Goal: Task Accomplishment & Management: Complete application form

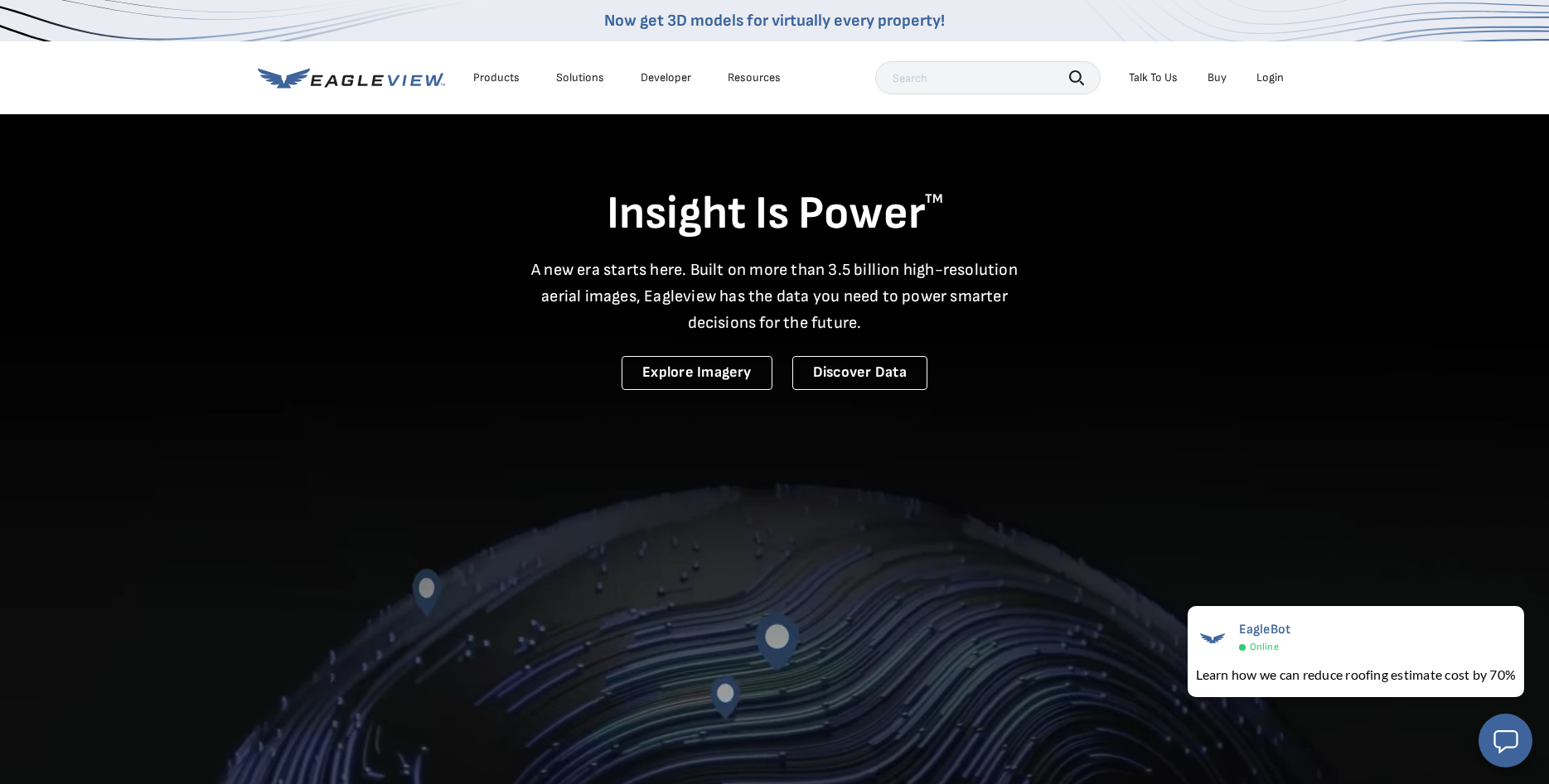
click at [1272, 70] on li "Login" at bounding box center [1269, 78] width 44 height 25
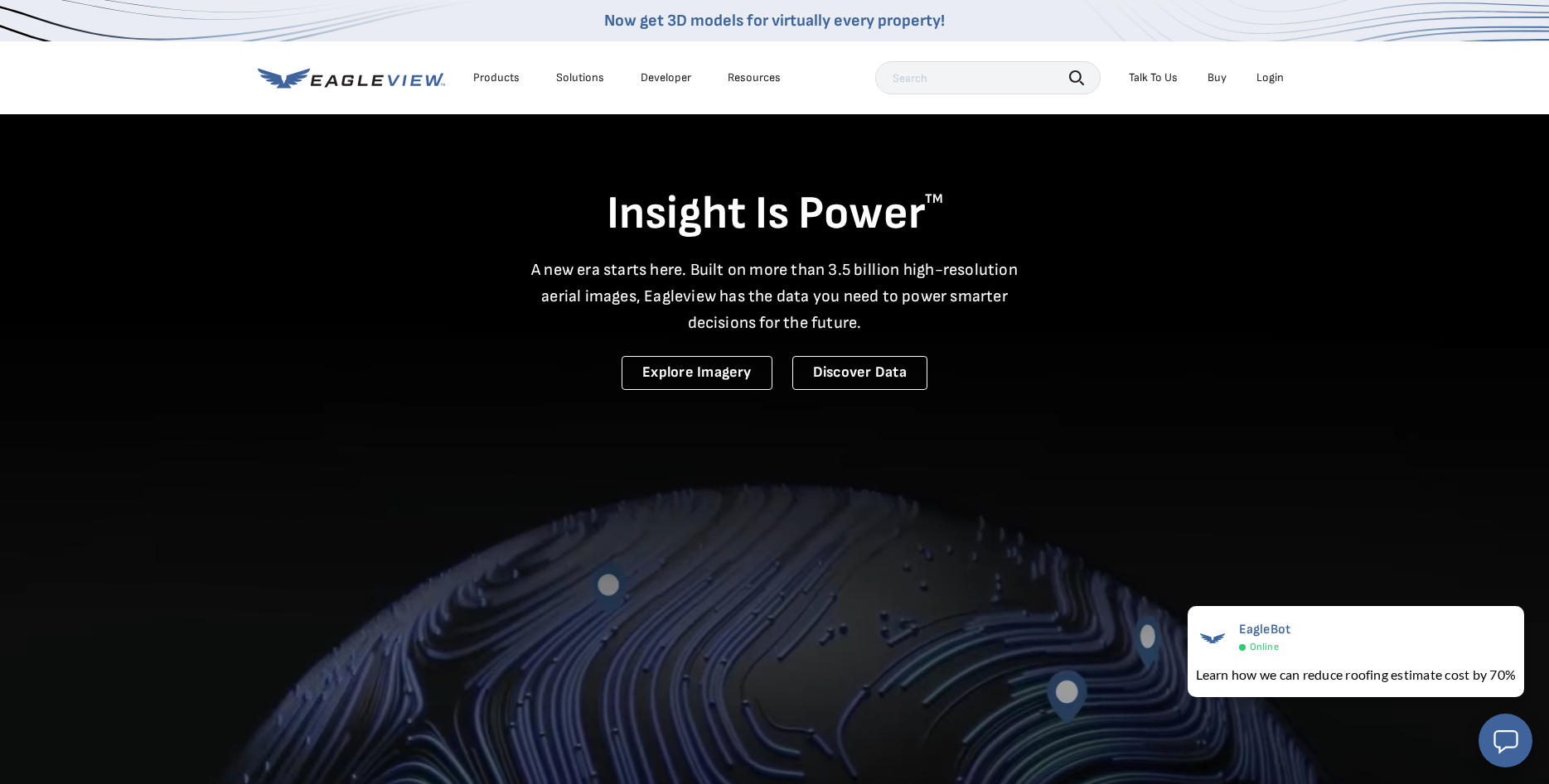
click at [1269, 77] on div "Login" at bounding box center [1270, 78] width 27 height 15
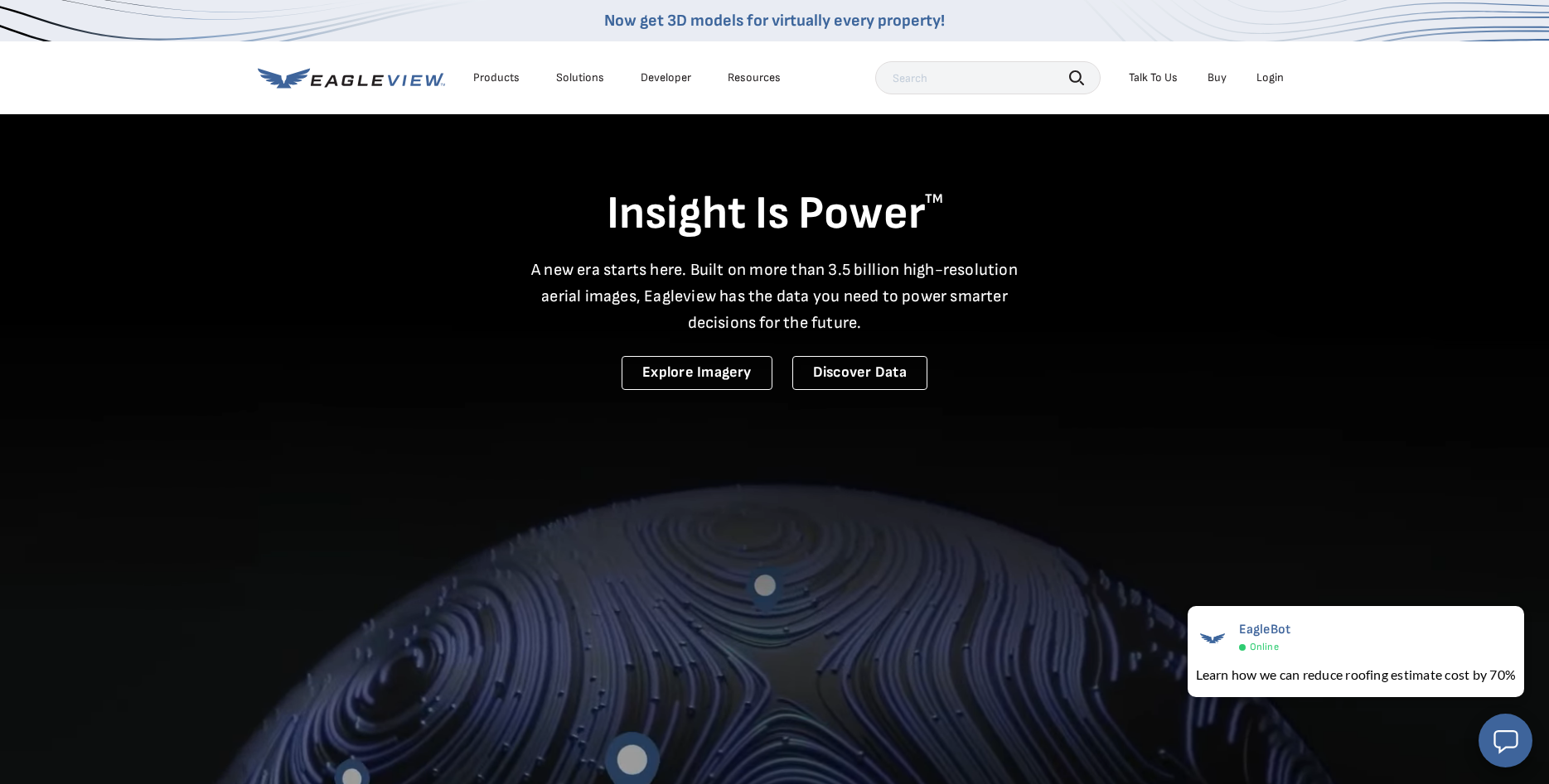
click at [1282, 74] on div "Login" at bounding box center [1270, 78] width 27 height 15
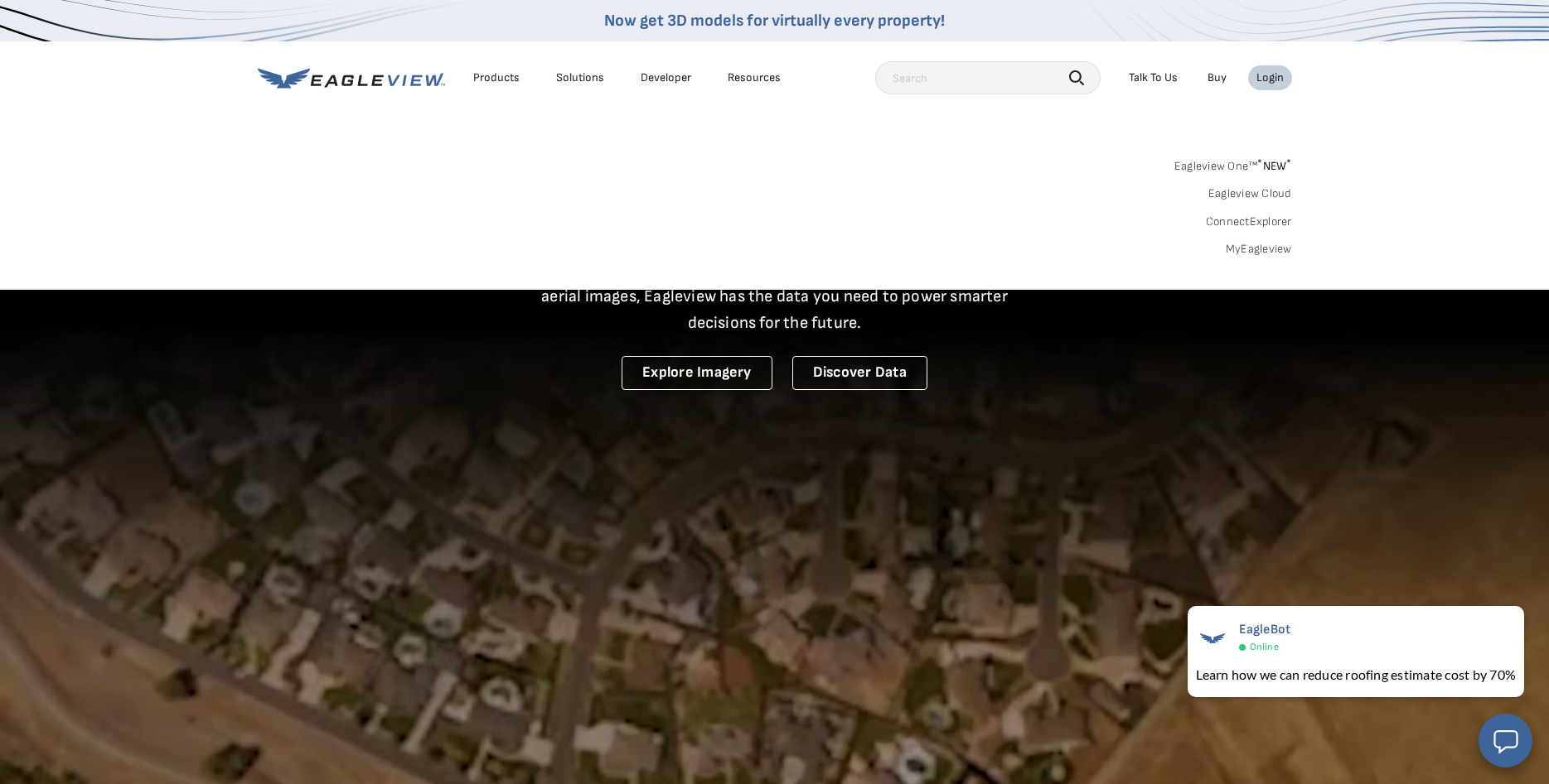
click at [1256, 246] on link "MyEagleview" at bounding box center [1259, 249] width 67 height 15
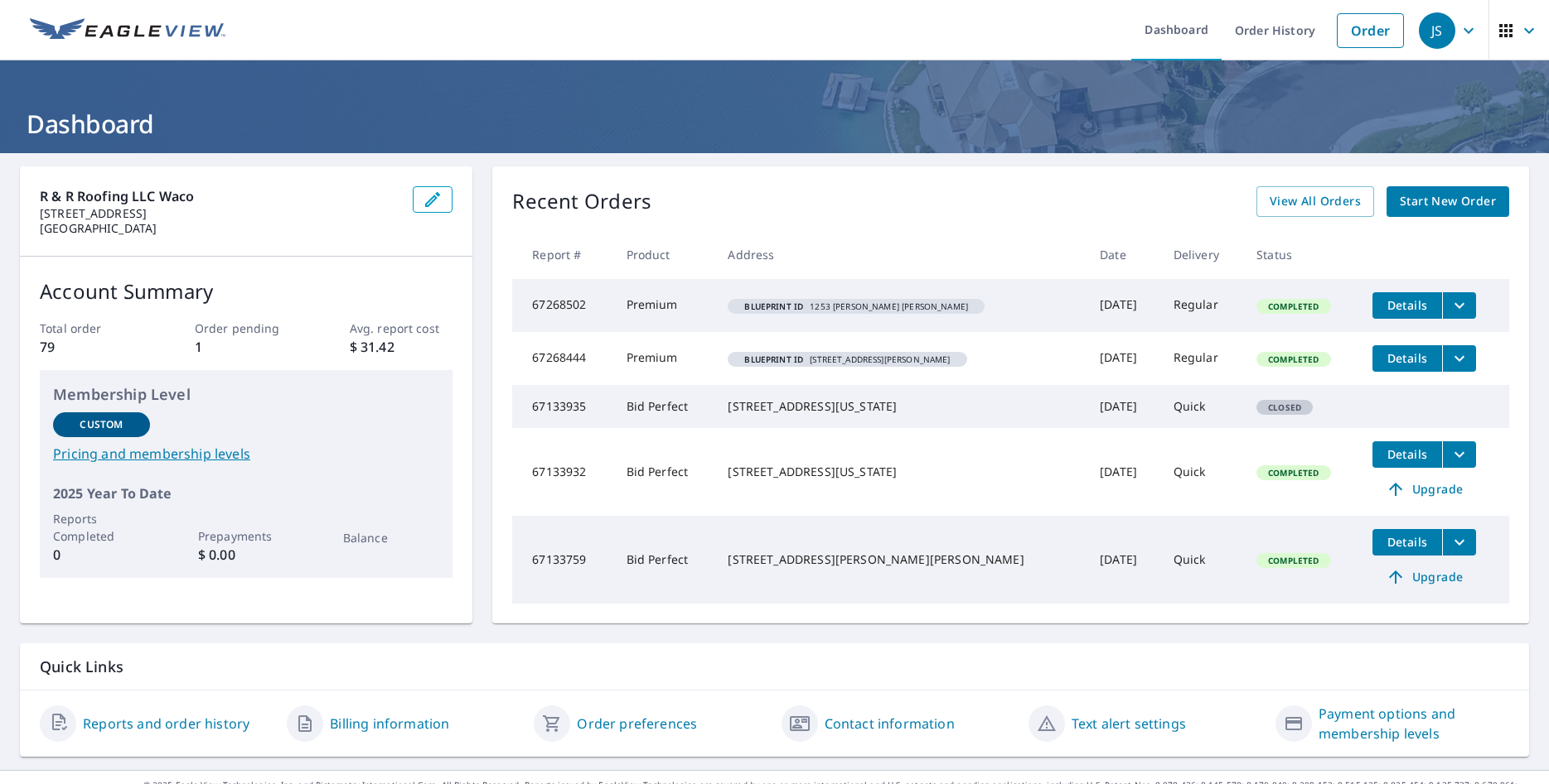
click at [1267, 191] on span "Start New Order" at bounding box center [1447, 201] width 96 height 20
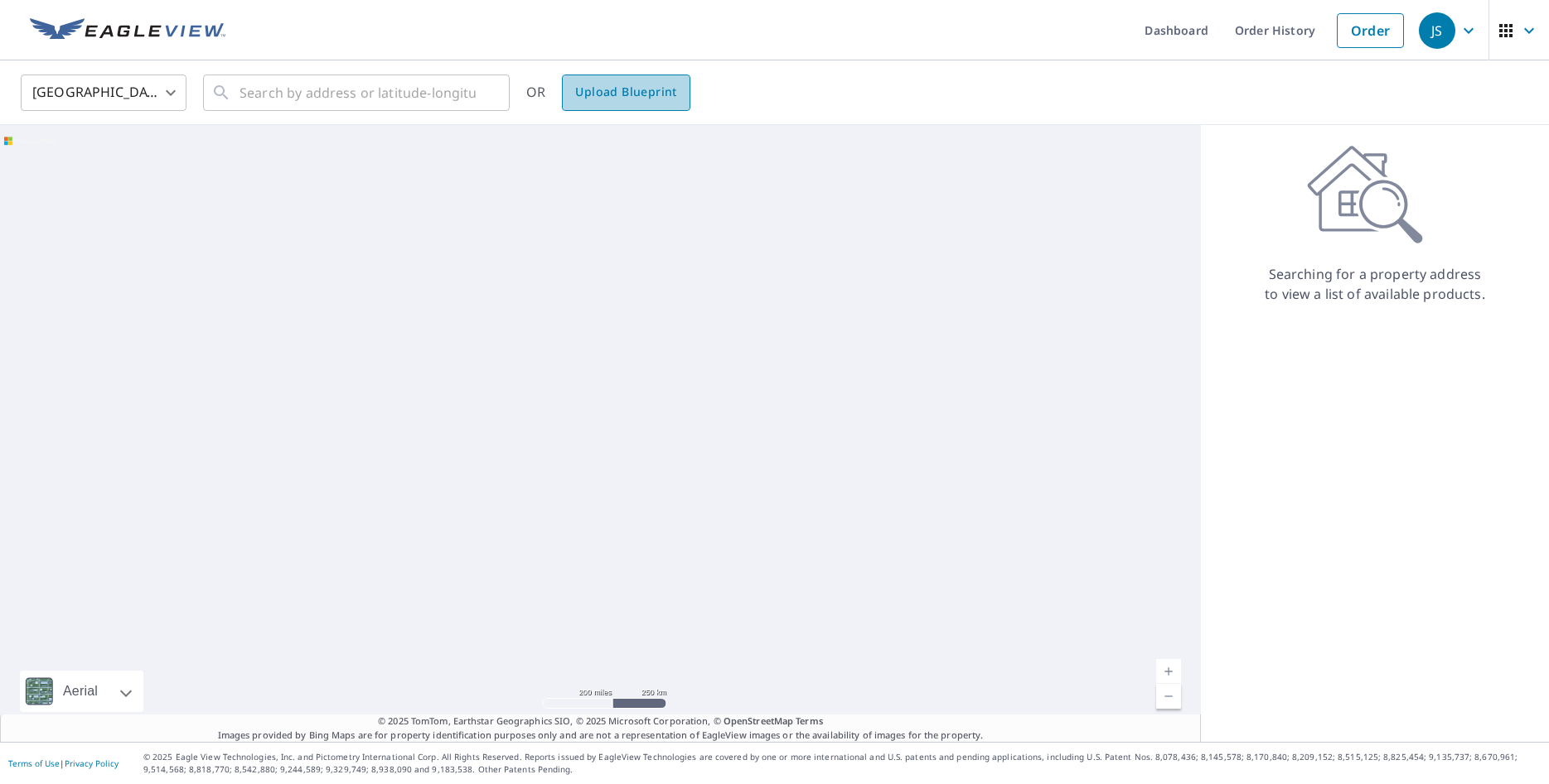
click at [627, 90] on span "Upload Blueprint" at bounding box center [626, 92] width 101 height 20
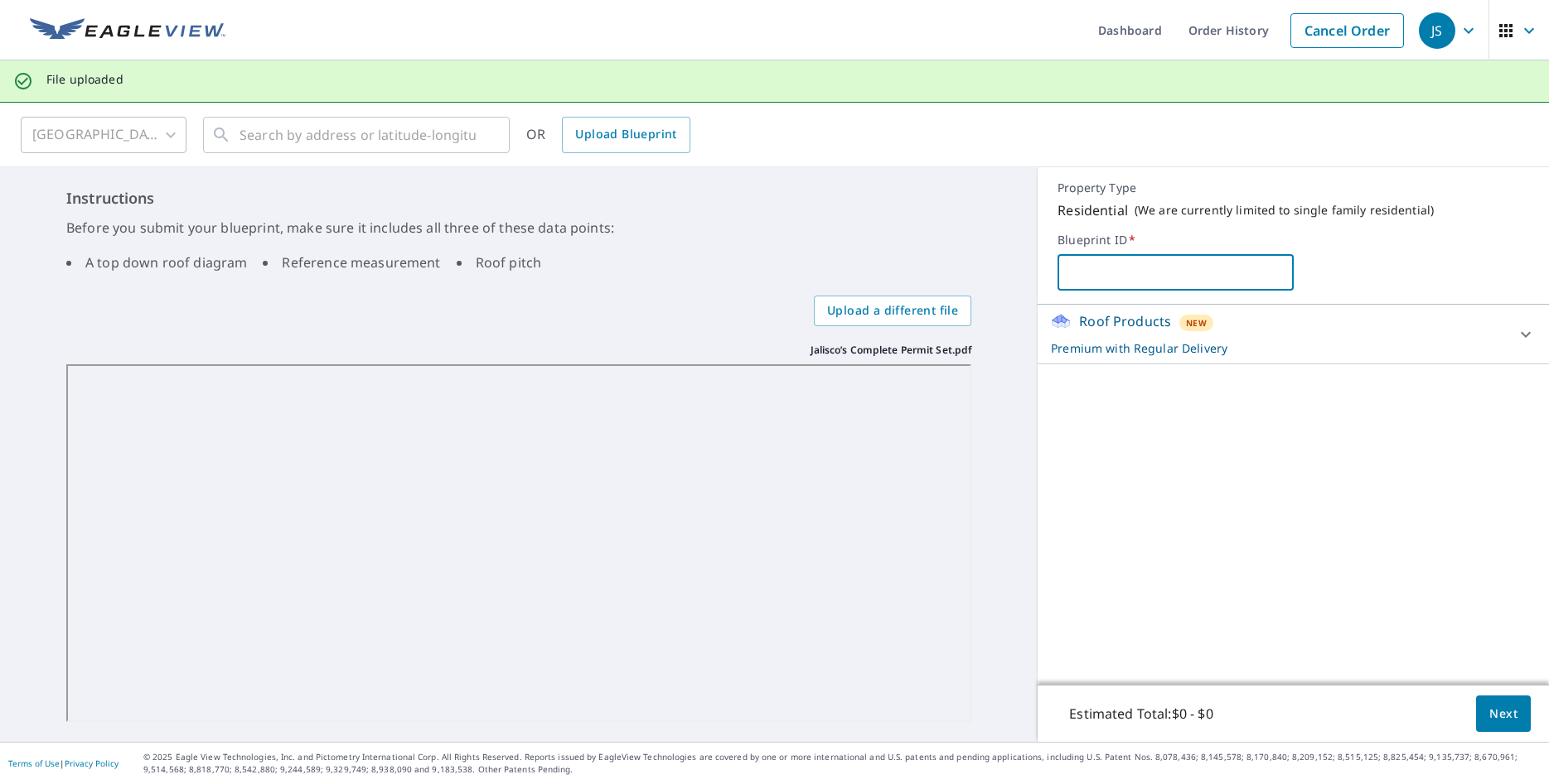
click at [1117, 288] on input "text" at bounding box center [1175, 272] width 236 height 46
click at [1267, 714] on button "Next" at bounding box center [1503, 715] width 55 height 38
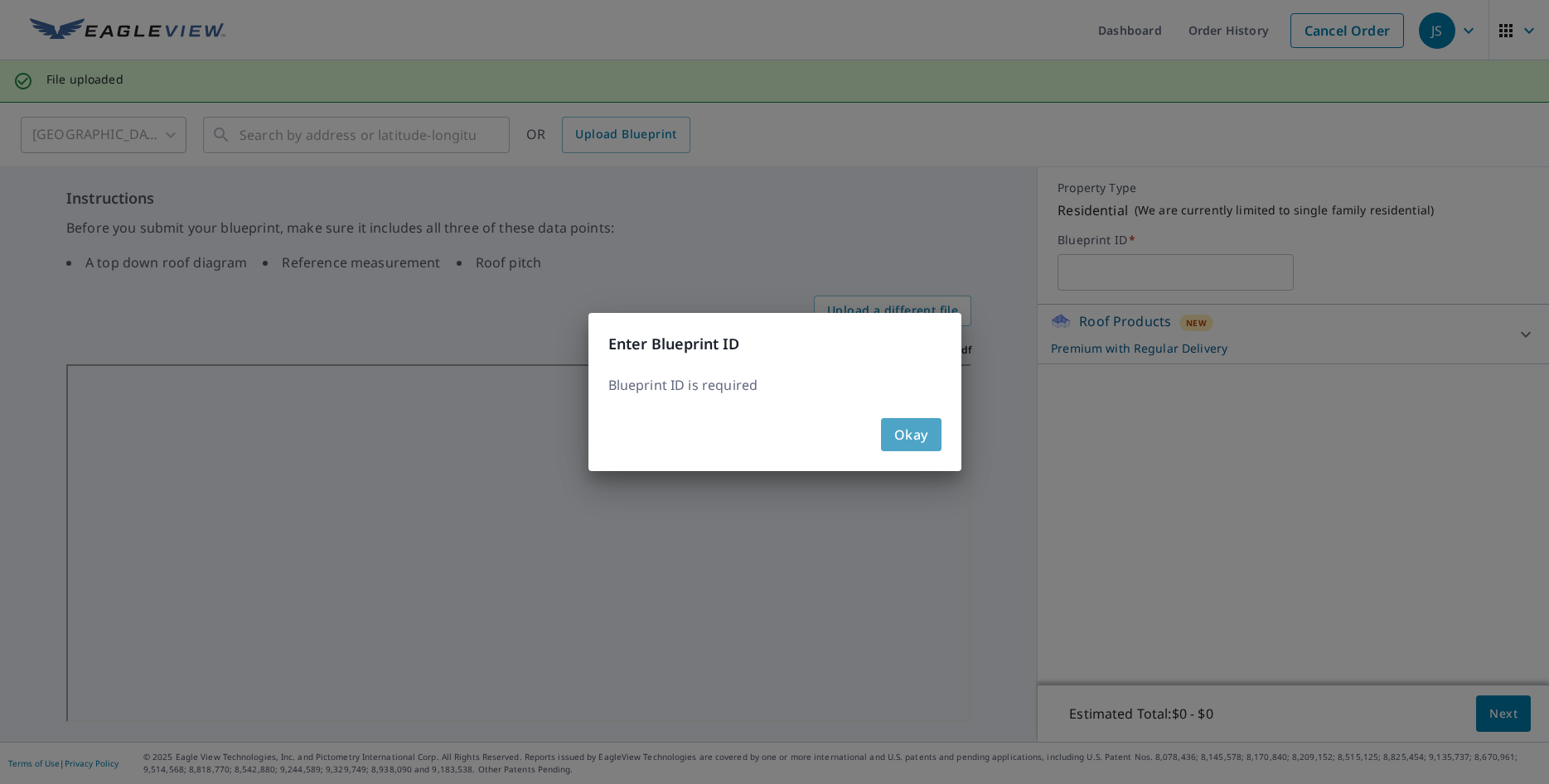
click at [921, 435] on span "Okay" at bounding box center [911, 434] width 34 height 23
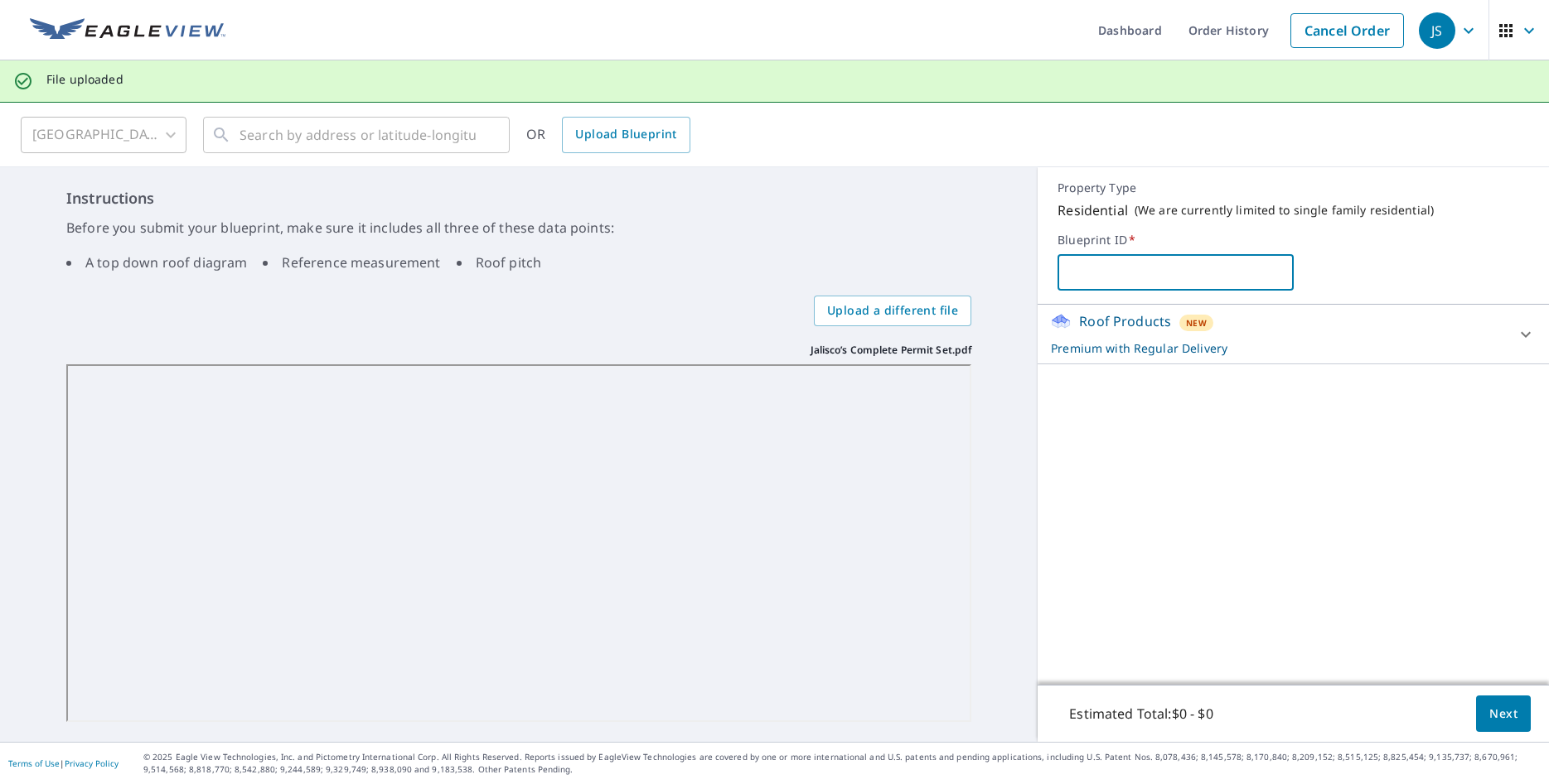
click at [1092, 283] on input "text" at bounding box center [1175, 272] width 236 height 46
click at [1131, 235] on span "*" at bounding box center [1131, 240] width 9 height 15
click at [1128, 241] on span "*" at bounding box center [1131, 240] width 9 height 15
click at [1129, 241] on span "*" at bounding box center [1131, 240] width 9 height 15
click at [1101, 274] on input "text" at bounding box center [1175, 272] width 236 height 46
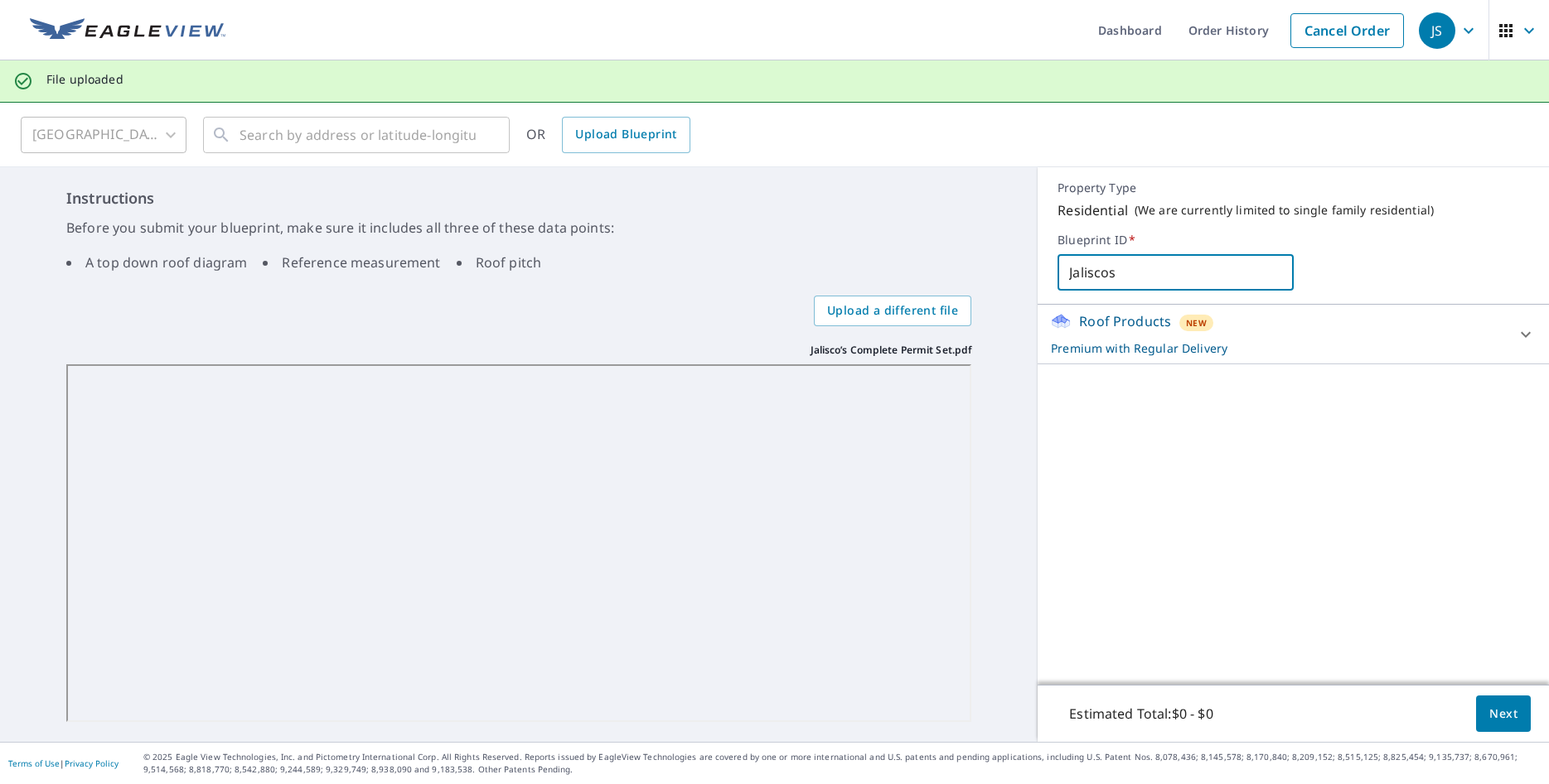
type input "Jaliscos"
click at [1267, 721] on span "Next" at bounding box center [1503, 714] width 28 height 20
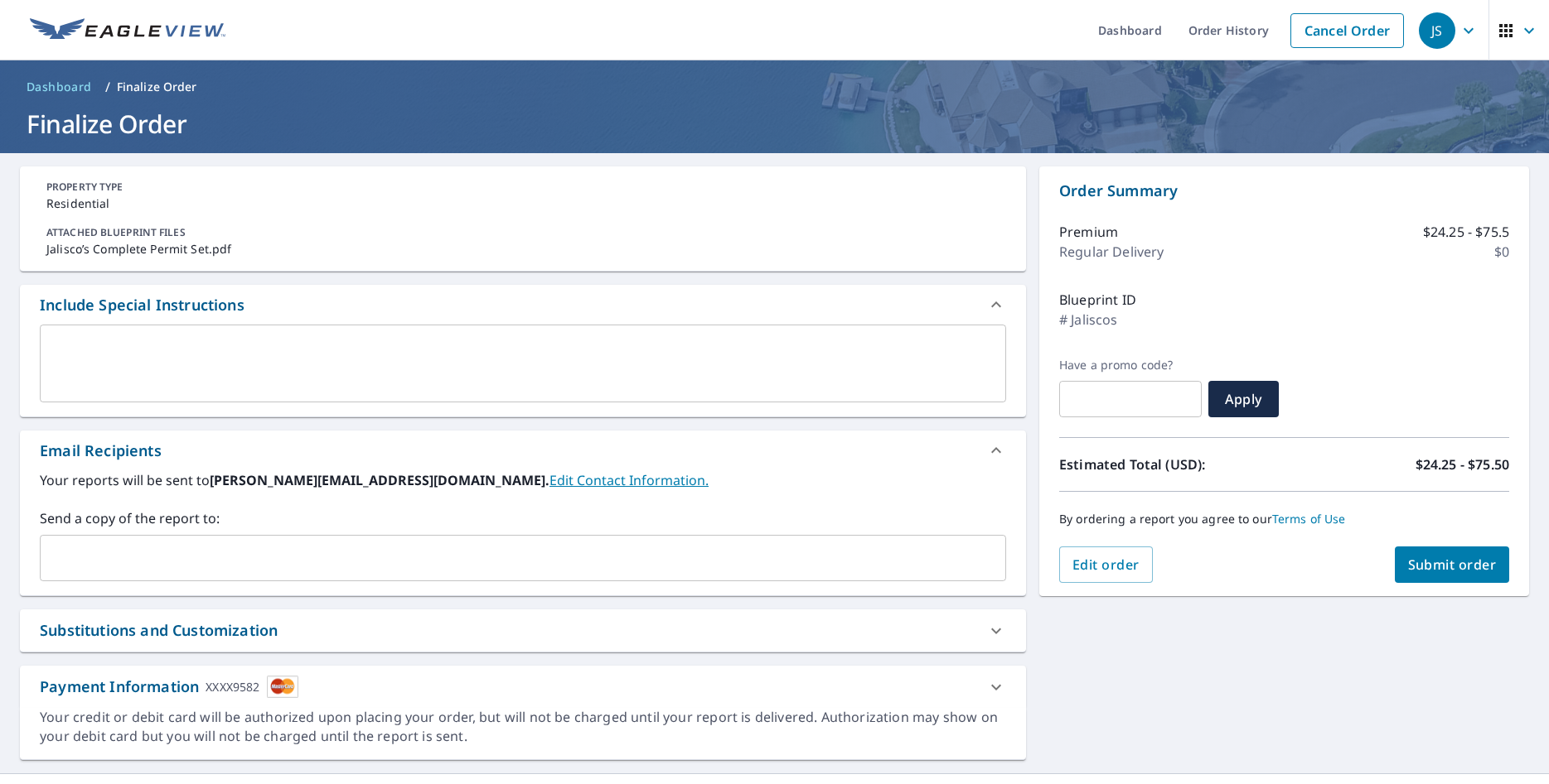
scroll to position [32, 0]
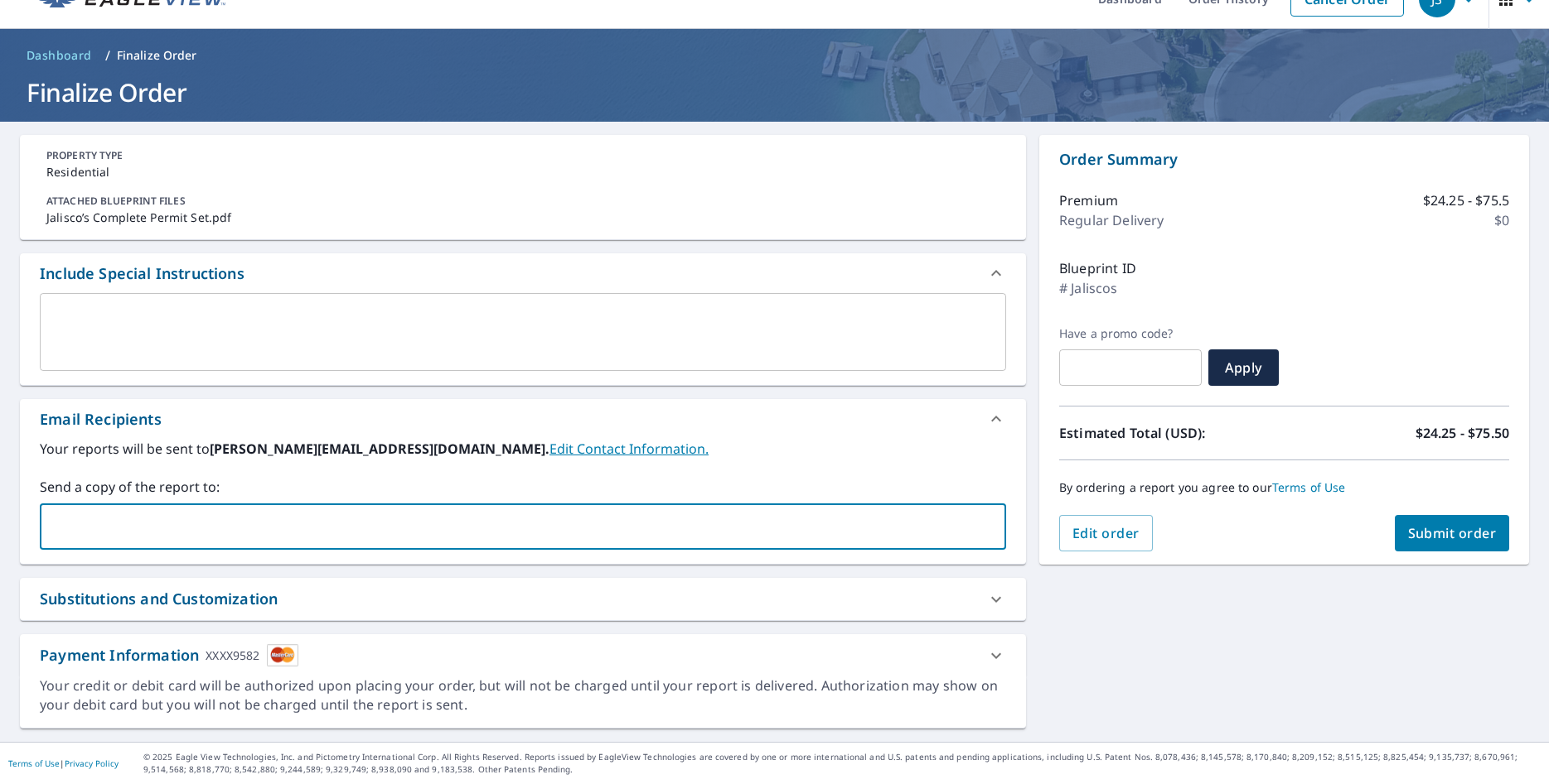
click at [242, 517] on input "text" at bounding box center [510, 526] width 926 height 32
paste input "[PERSON_NAME][EMAIL_ADDRESS][DOMAIN_NAME]"
type input "[PERSON_NAME][EMAIL_ADDRESS][DOMAIN_NAME]"
click at [1120, 642] on div "**********" at bounding box center [774, 432] width 1549 height 620
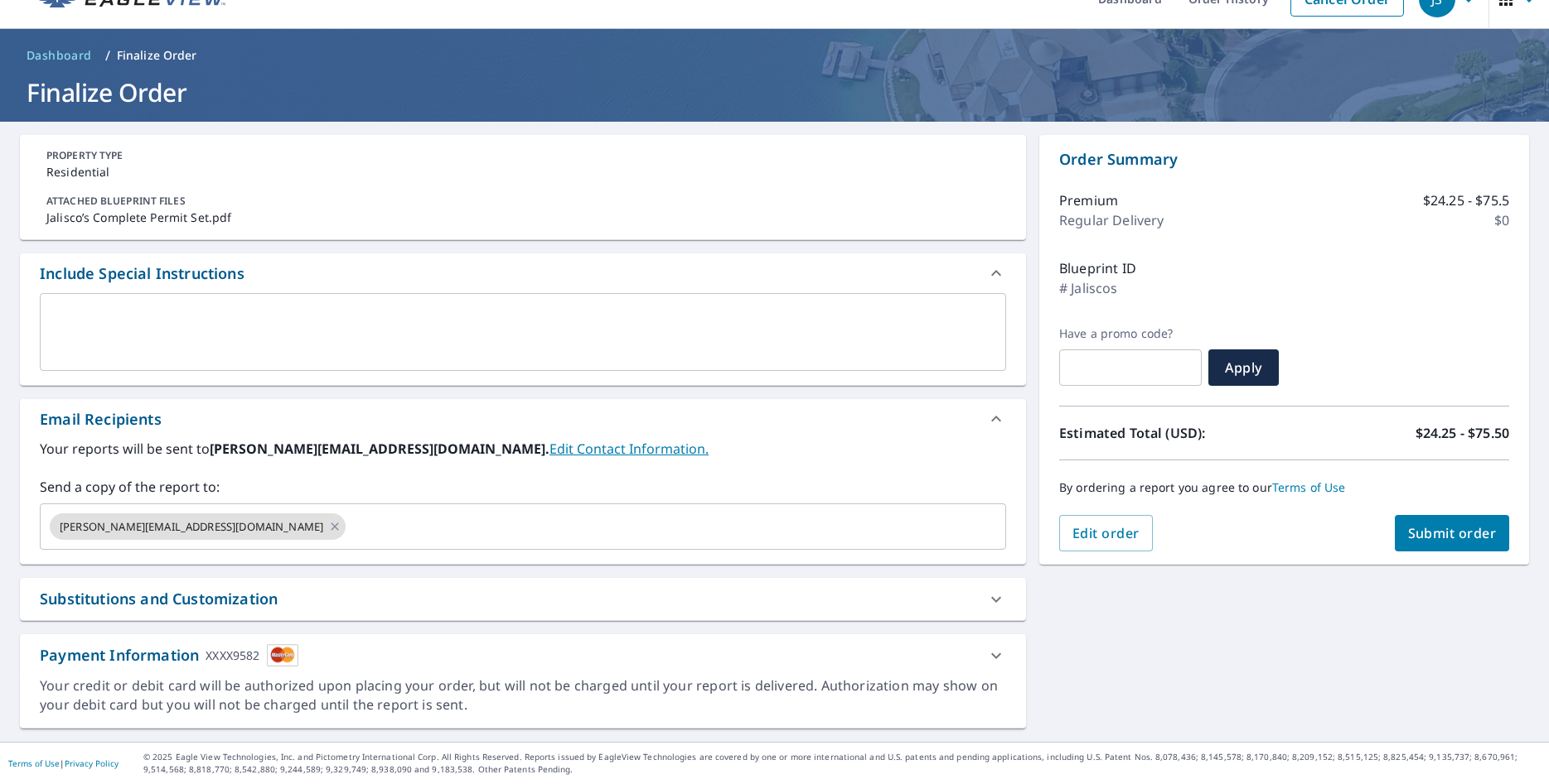
click at [1064, 636] on div "**********" at bounding box center [774, 432] width 1549 height 620
click at [940, 598] on div "Substitutions and Customization" at bounding box center [508, 599] width 936 height 22
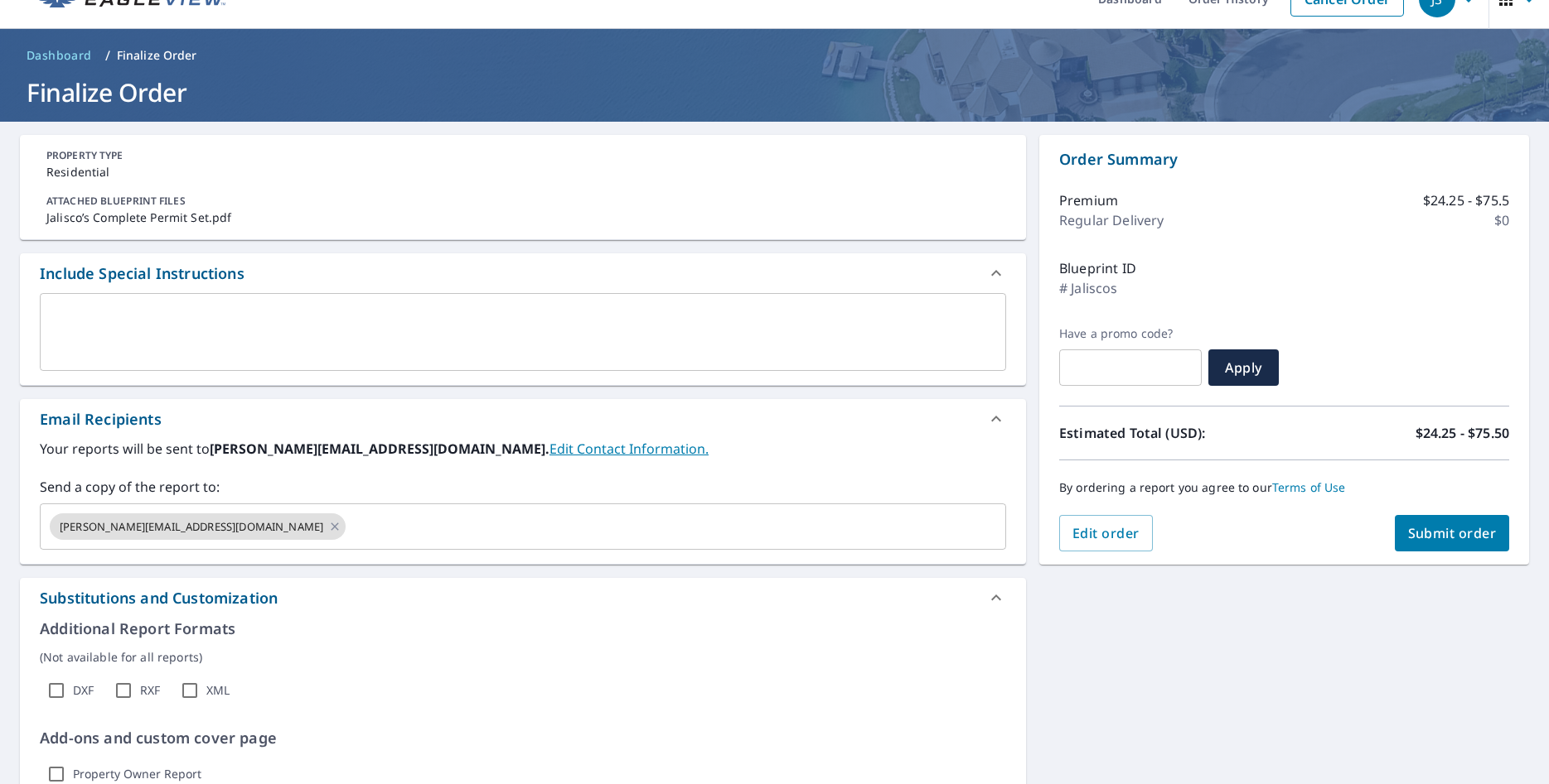
scroll to position [249, 0]
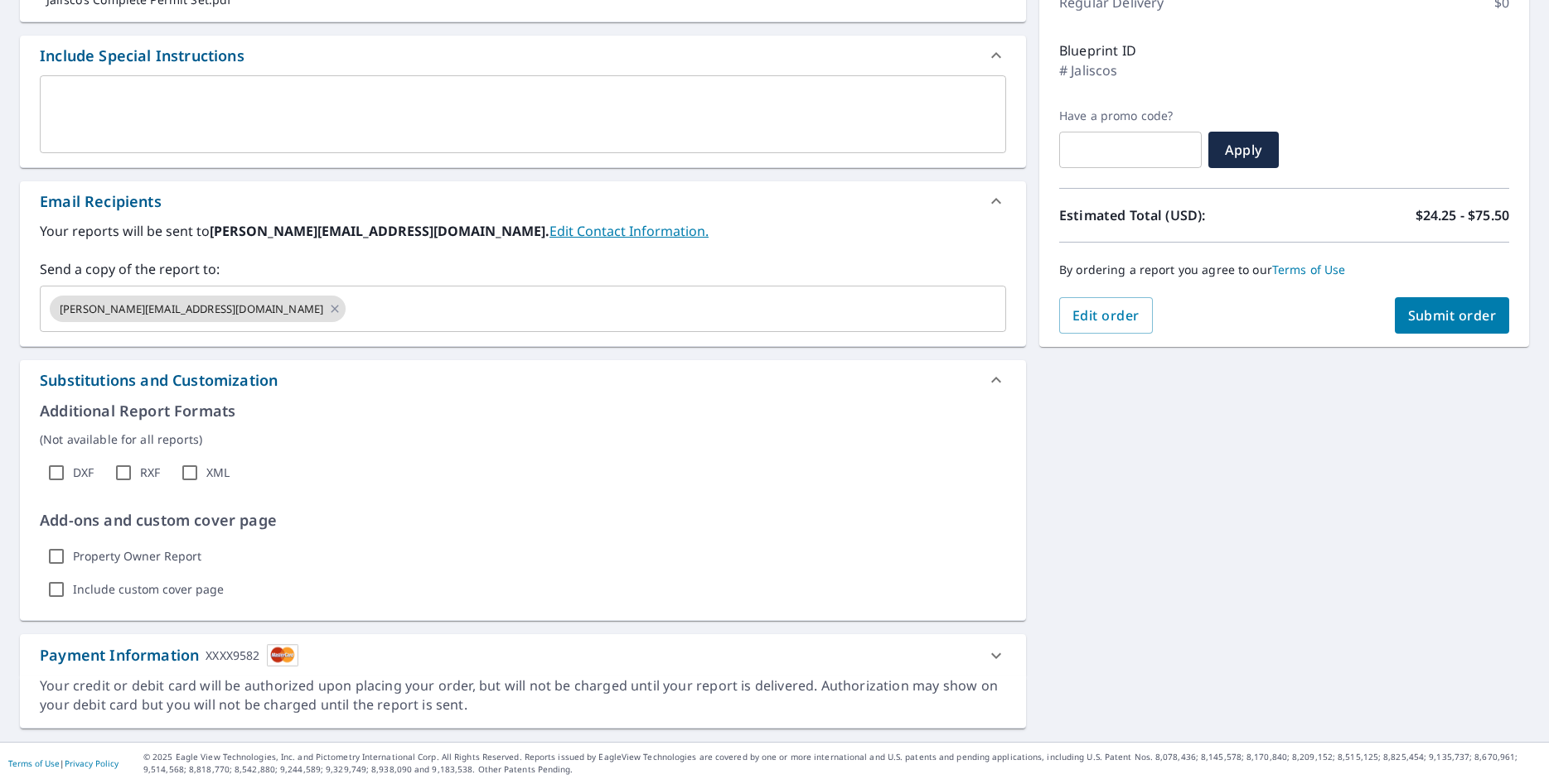
click at [997, 384] on icon at bounding box center [995, 380] width 20 height 20
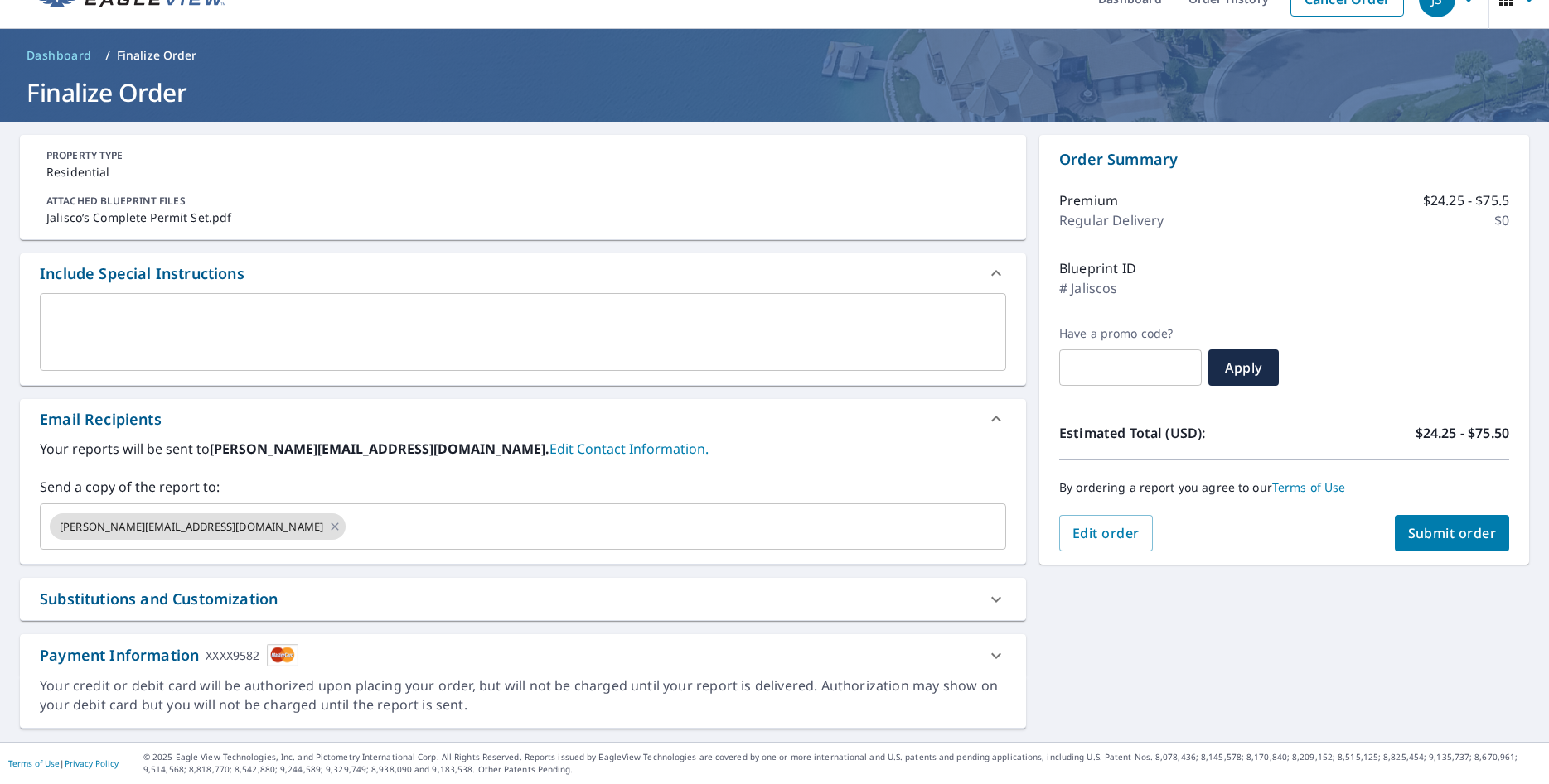
scroll to position [32, 0]
click at [1098, 635] on div "**********" at bounding box center [774, 432] width 1549 height 620
click at [1002, 659] on icon at bounding box center [995, 655] width 20 height 20
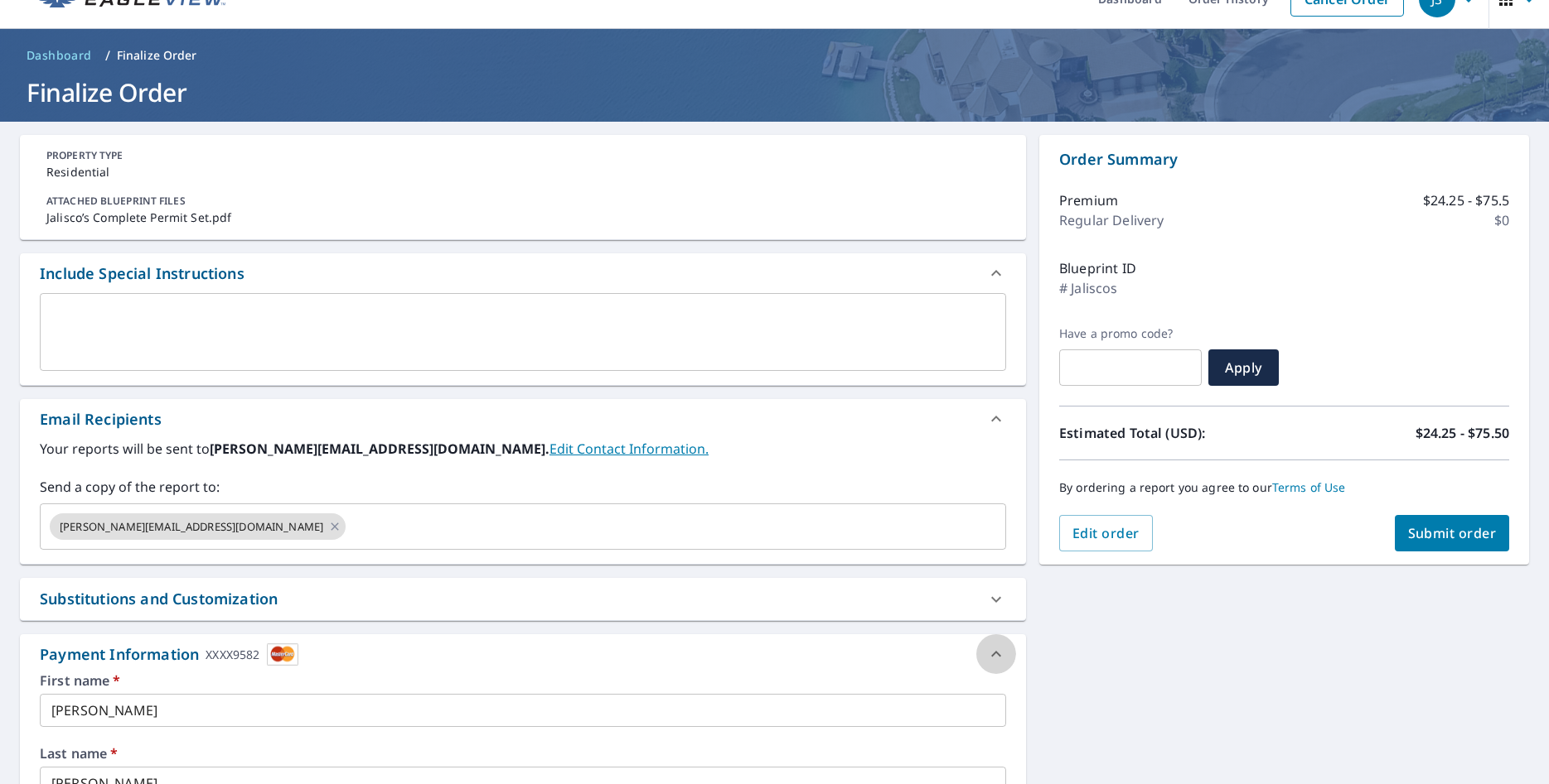
click at [1002, 659] on icon at bounding box center [995, 653] width 20 height 20
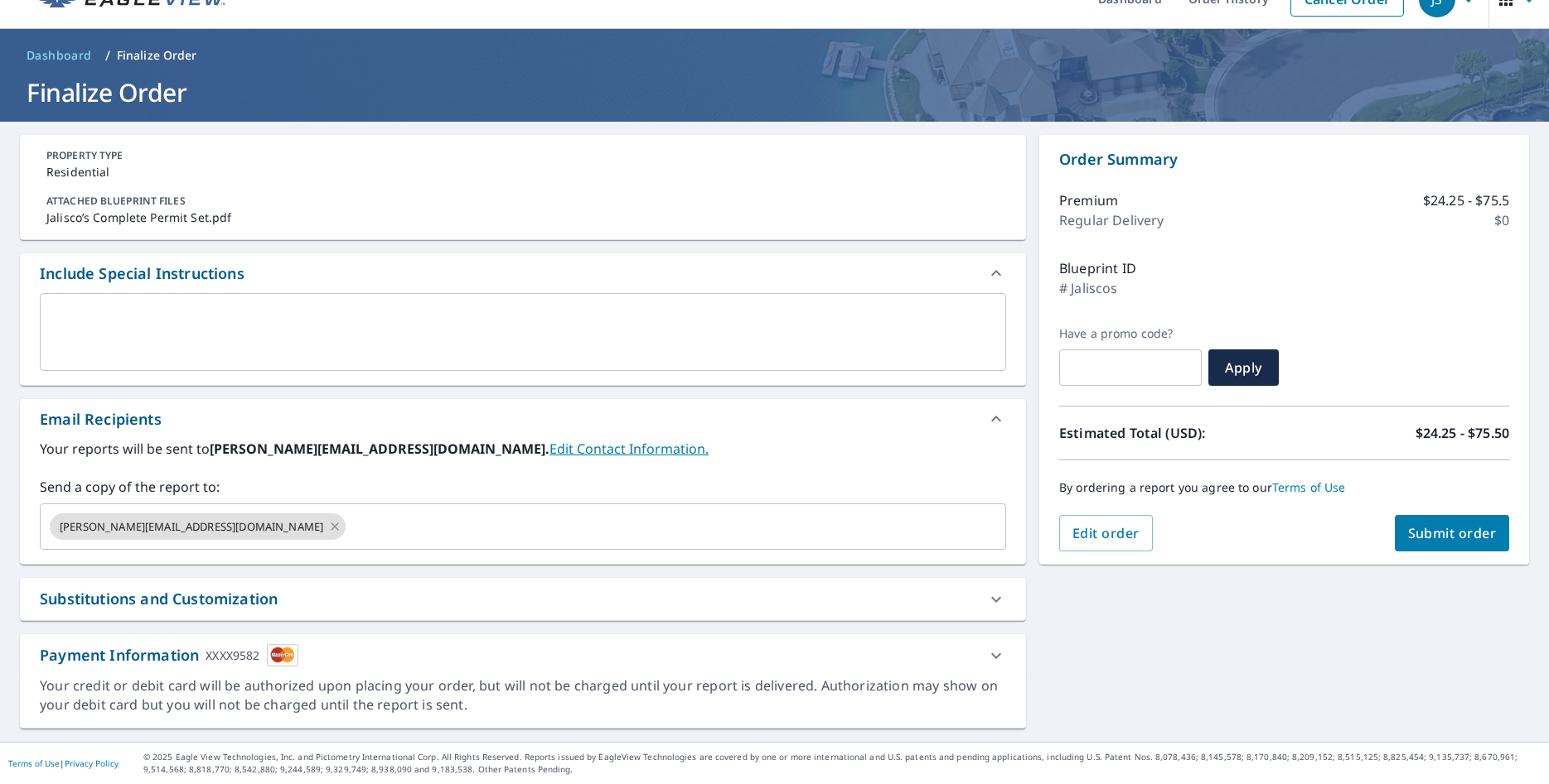
click at [1084, 663] on div "**********" at bounding box center [774, 432] width 1549 height 620
click at [1267, 541] on span "Submit order" at bounding box center [1453, 533] width 89 height 18
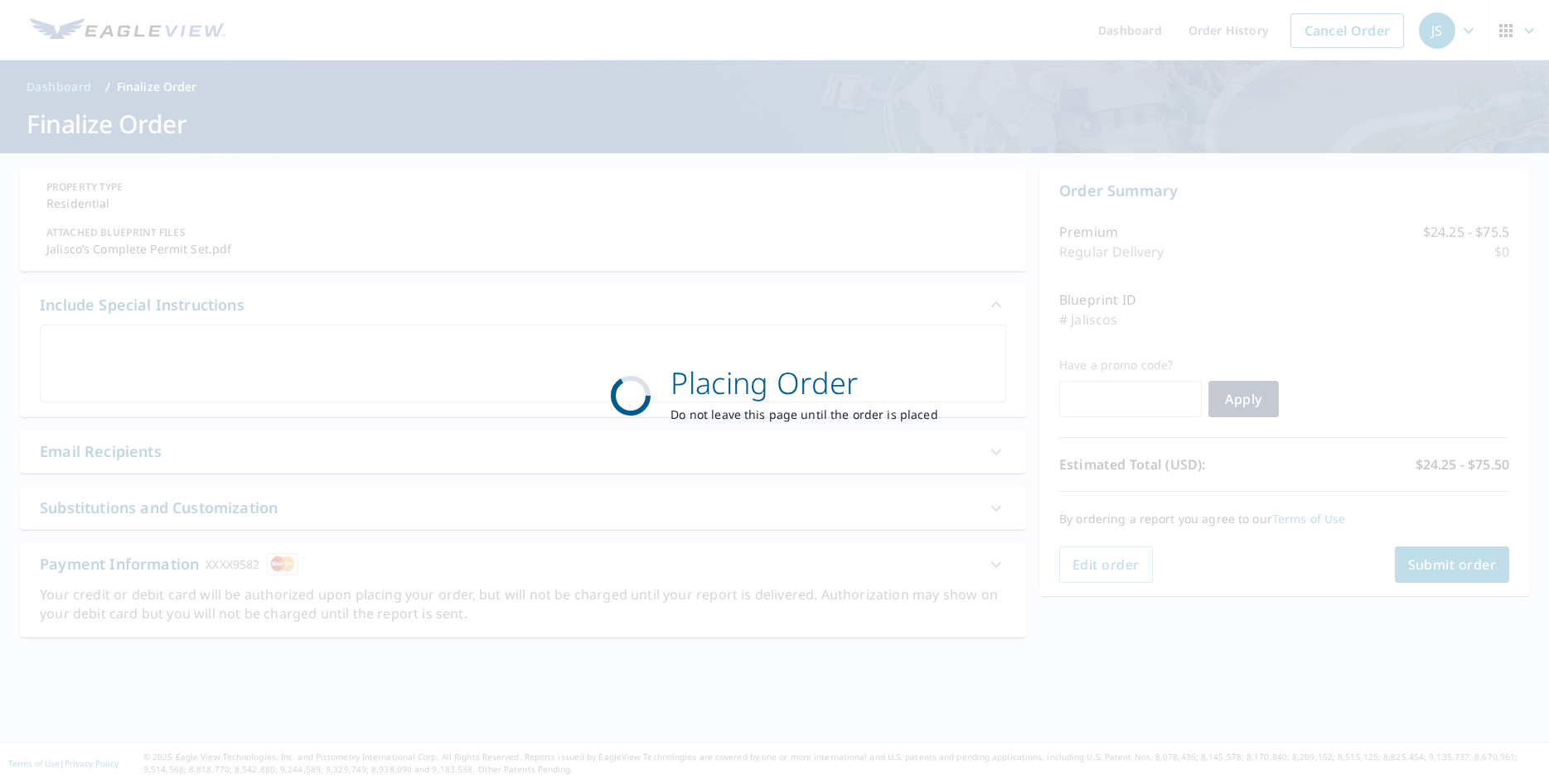
scroll to position [0, 0]
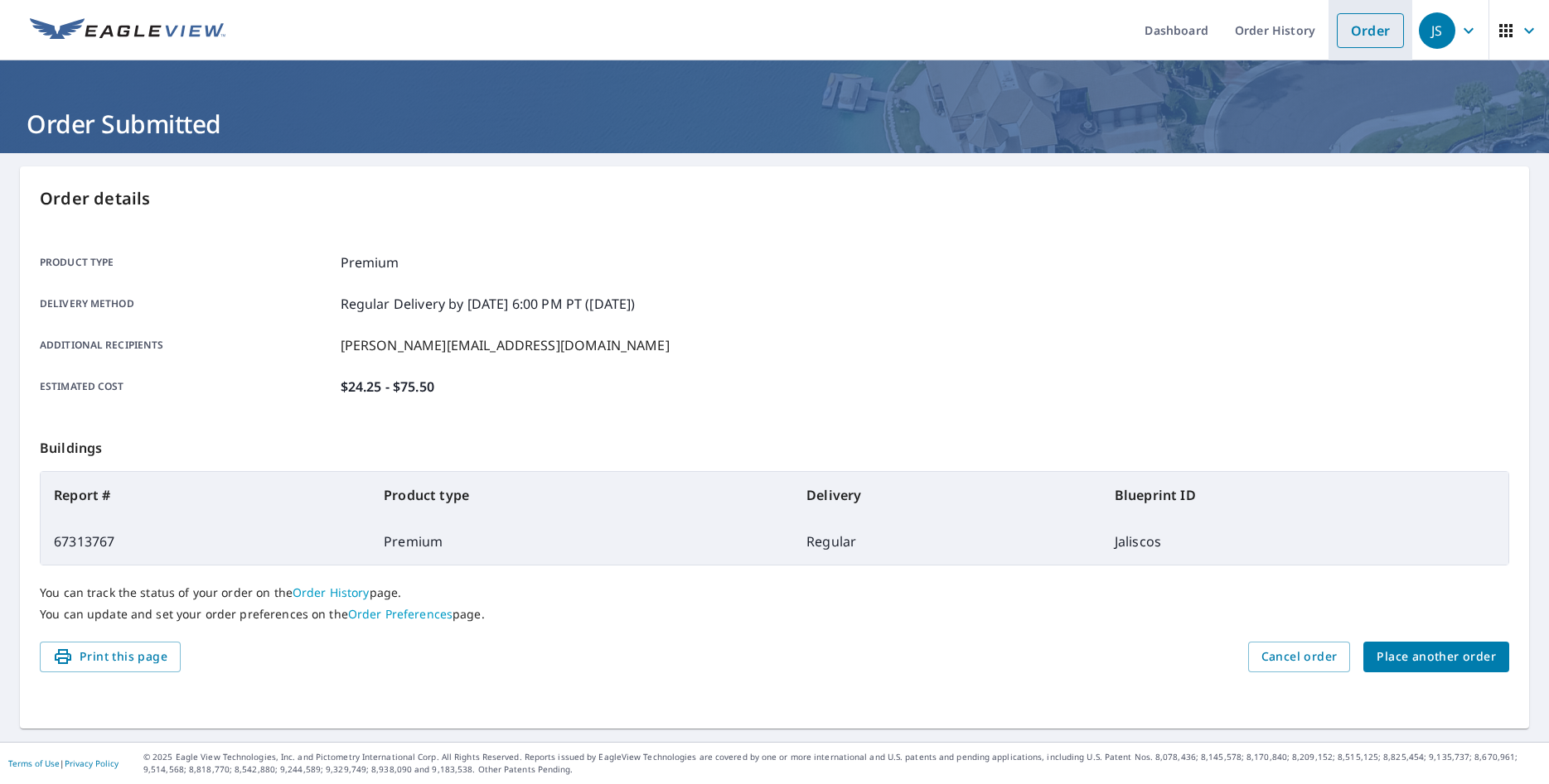
click at [1267, 39] on link "Order" at bounding box center [1370, 31] width 67 height 35
